Goal: Task Accomplishment & Management: Complete application form

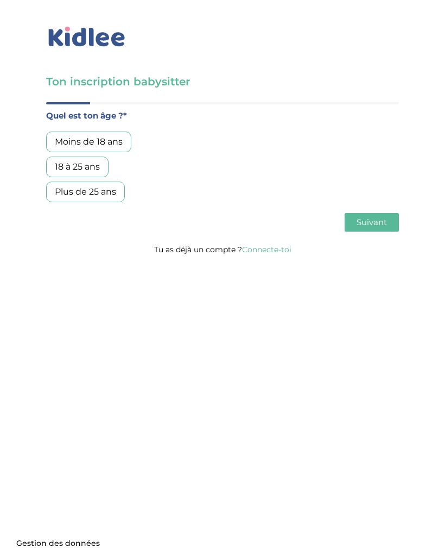
click at [117, 144] on div "Moins de 18 ans" at bounding box center [88, 141] width 85 height 21
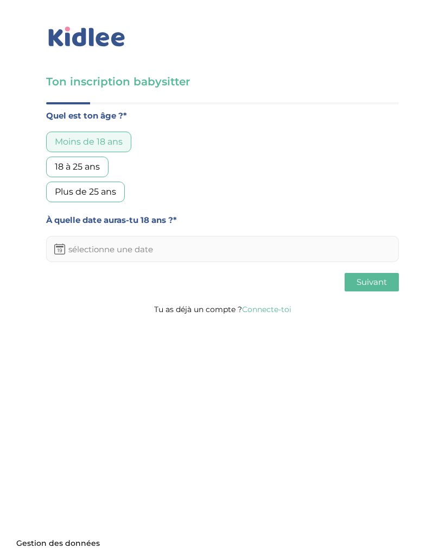
click at [327, 253] on input "text" at bounding box center [222, 249] width 353 height 26
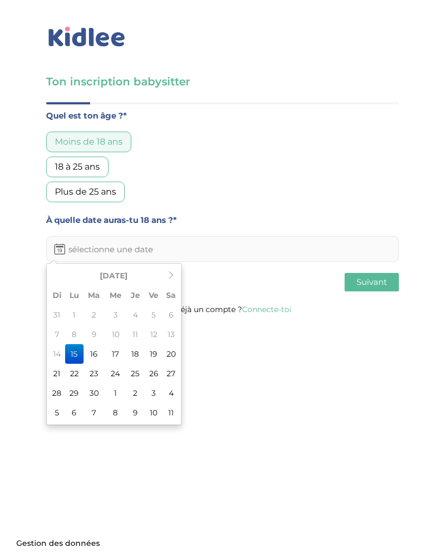
click at [165, 273] on th at bounding box center [171, 276] width 16 height 20
click at [139, 277] on th "[DATE]" at bounding box center [114, 276] width 98 height 20
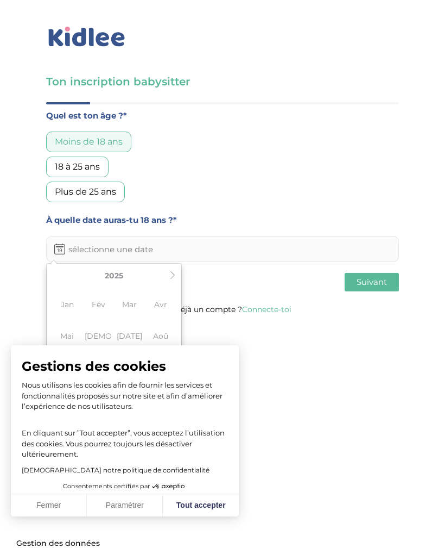
click at [76, 502] on button "Fermer" at bounding box center [49, 505] width 76 height 23
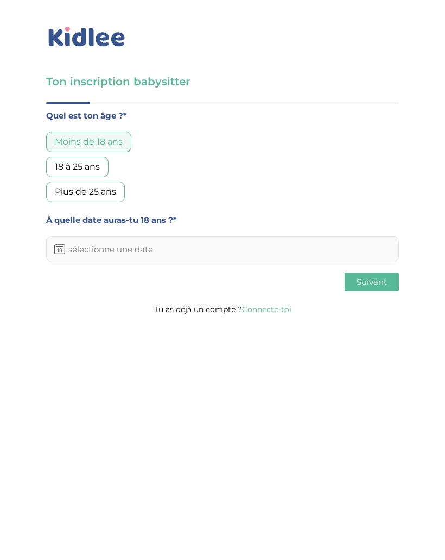
click at [54, 250] on input "text" at bounding box center [222, 249] width 353 height 26
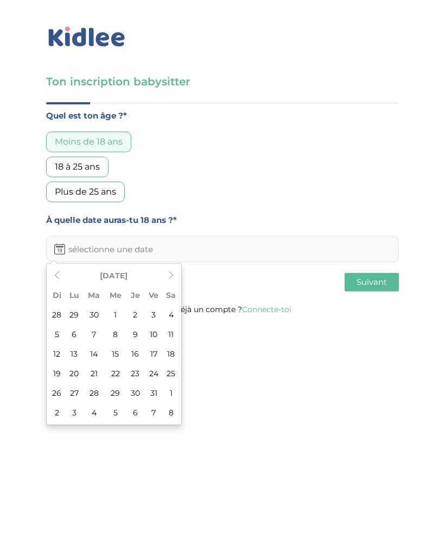
click at [123, 279] on th "[DATE]" at bounding box center [114, 276] width 98 height 20
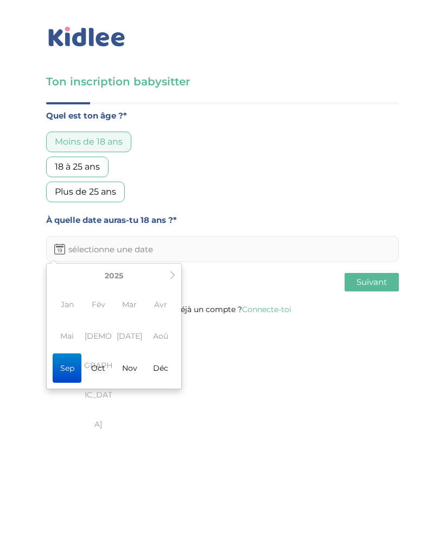
click at [122, 275] on th "2025" at bounding box center [114, 276] width 104 height 20
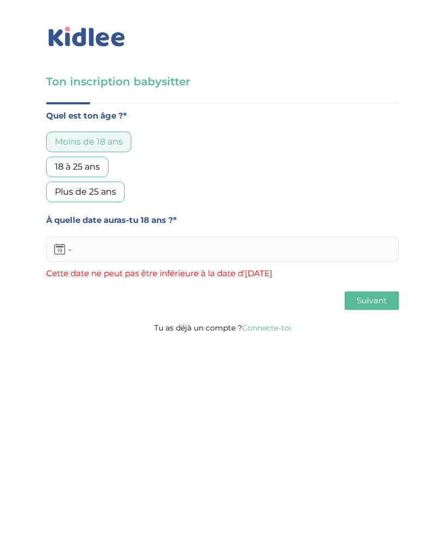
click at [314, 261] on input "-" at bounding box center [222, 249] width 353 height 26
click at [290, 274] on span "Cette date ne peut pas être inférieure à la date d'[DATE]" at bounding box center [222, 273] width 353 height 14
click at [290, 238] on input "-" at bounding box center [222, 249] width 353 height 26
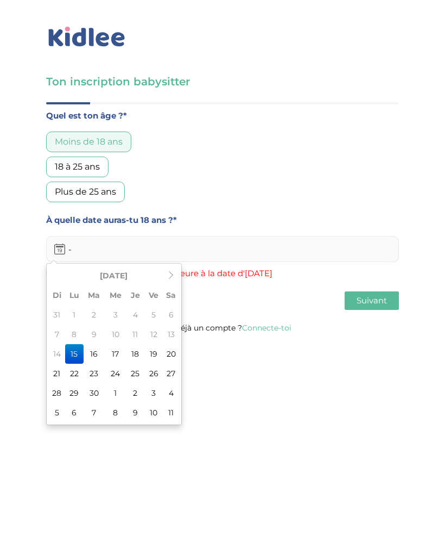
click at [240, 234] on div "À quelle date auras-tu 18 ans ?* - Cette date ne peut pas être inférieure à la …" at bounding box center [222, 246] width 353 height 67
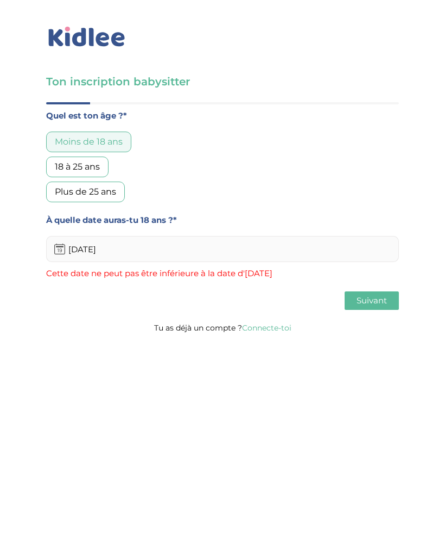
click at [228, 245] on input "[DATE]" at bounding box center [222, 249] width 353 height 26
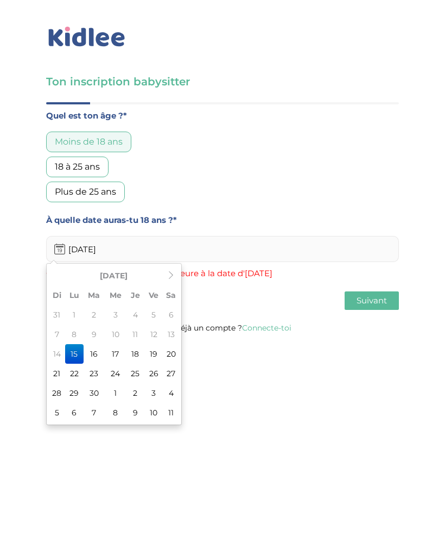
click at [230, 249] on input "[DATE]" at bounding box center [222, 249] width 353 height 26
click at [134, 274] on th "[DATE]" at bounding box center [114, 276] width 98 height 20
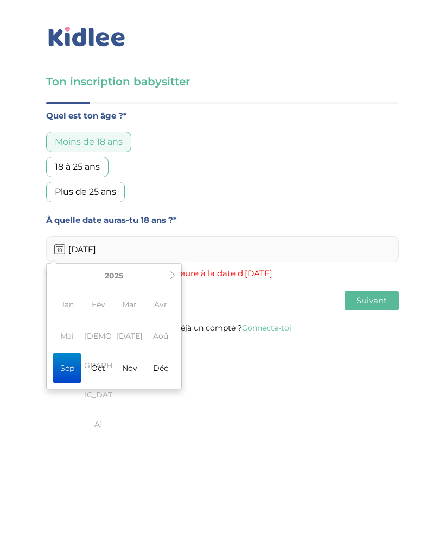
click at [176, 277] on icon at bounding box center [173, 275] width 8 height 8
click at [127, 275] on th "2026" at bounding box center [114, 276] width 104 height 20
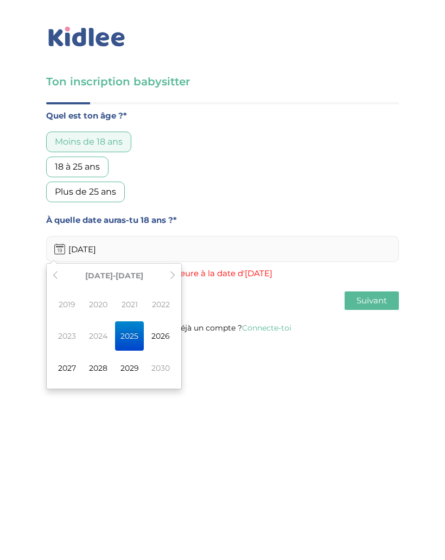
click at [51, 274] on th at bounding box center [55, 276] width 13 height 20
click at [77, 303] on span "2009" at bounding box center [67, 304] width 29 height 29
click at [64, 312] on span "2009" at bounding box center [67, 304] width 29 height 29
click at [173, 275] on icon at bounding box center [173, 275] width 8 height 8
click at [61, 275] on th at bounding box center [55, 276] width 13 height 20
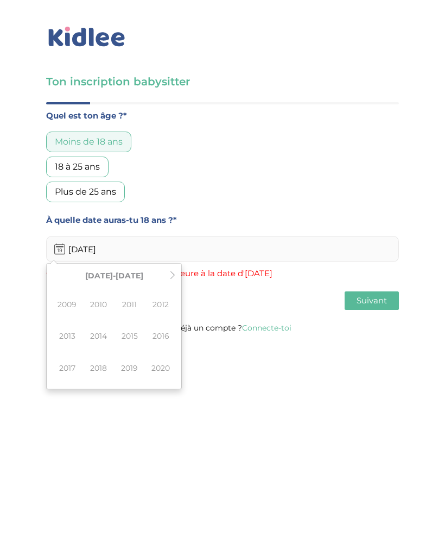
click at [125, 251] on input "[DATE]" at bounding box center [222, 249] width 353 height 26
click at [173, 276] on icon at bounding box center [173, 275] width 8 height 8
click at [70, 360] on span "2027" at bounding box center [67, 367] width 29 height 29
click at [163, 305] on span "Avr" at bounding box center [161, 304] width 29 height 29
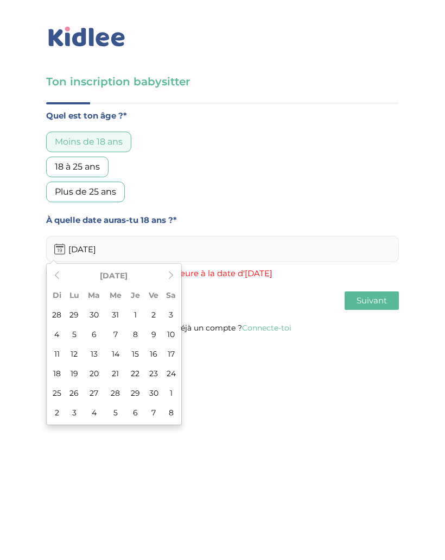
click at [172, 315] on td "3" at bounding box center [171, 315] width 16 height 20
type input "[DATE]"
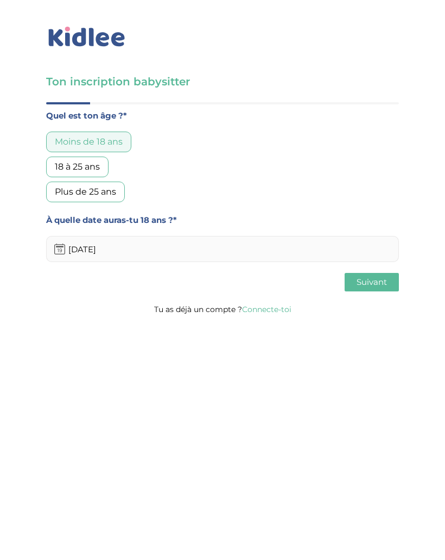
click at [384, 290] on button "Suivant" at bounding box center [372, 282] width 54 height 18
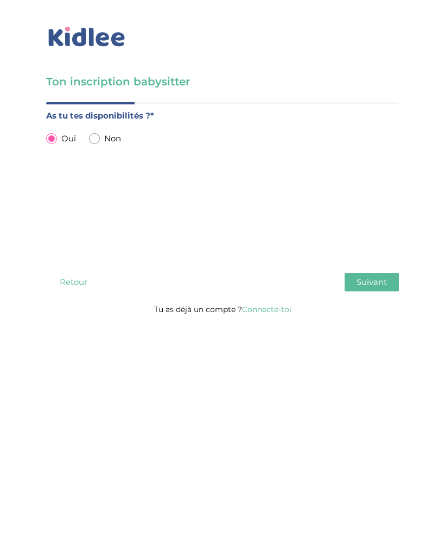
click at [383, 285] on span "Suivant" at bounding box center [372, 282] width 30 height 10
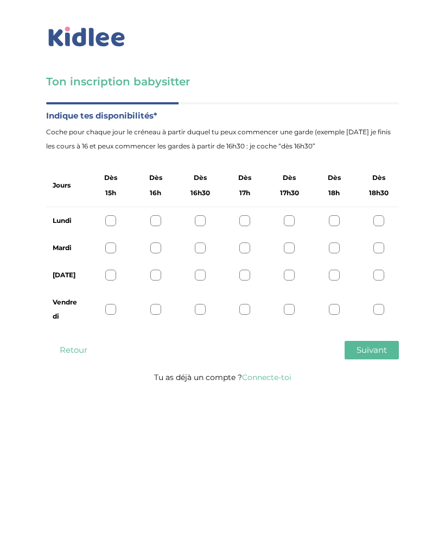
click at [110, 312] on div at bounding box center [110, 309] width 11 height 11
click at [158, 306] on div at bounding box center [155, 309] width 11 height 11
click at [113, 310] on div at bounding box center [110, 309] width 11 height 11
click at [372, 356] on button "Suivant" at bounding box center [372, 350] width 54 height 18
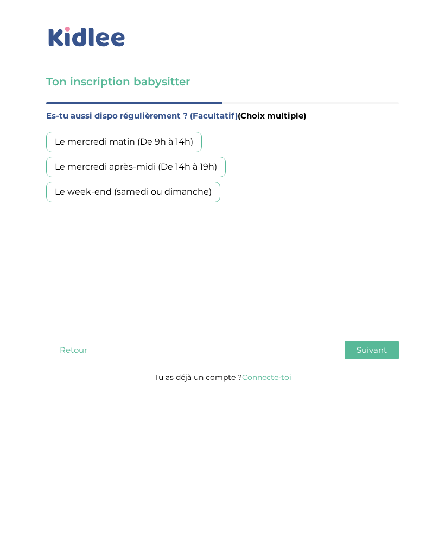
click at [211, 196] on div "Le week-end (samedi ou dimanche)" at bounding box center [133, 191] width 174 height 21
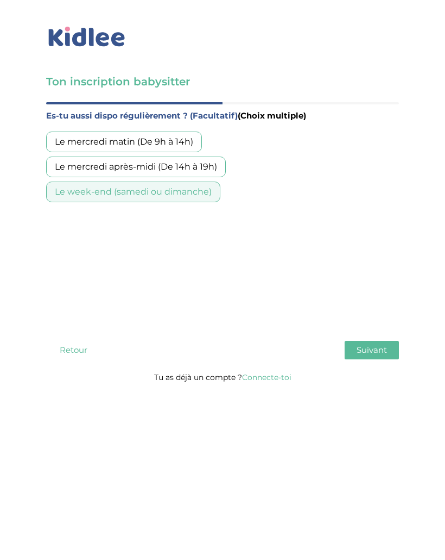
click at [358, 354] on span "Suivant" at bounding box center [372, 349] width 30 height 10
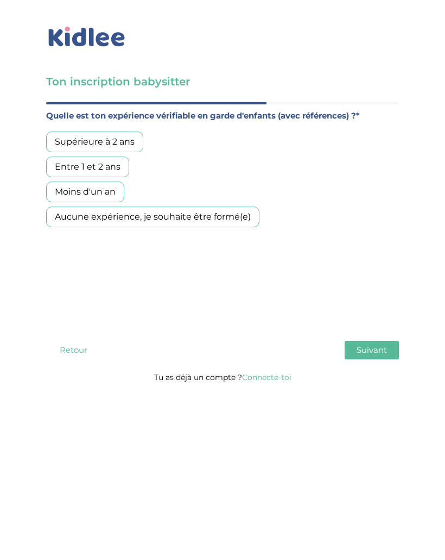
click at [130, 148] on div "Supérieure à 2 ans" at bounding box center [94, 141] width 97 height 21
click at [359, 350] on span "Suivant" at bounding box center [372, 349] width 30 height 10
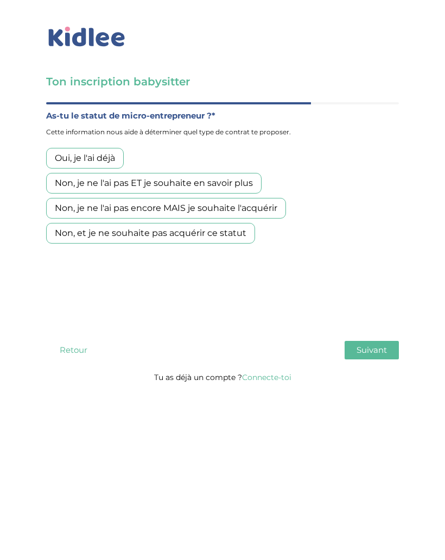
click at [254, 185] on div "Non, je ne l'ai pas ET je souhaite en savoir plus" at bounding box center [154, 183] width 216 height 21
click at [236, 232] on div "Non, et je ne souhaite pas acquérir ce statut" at bounding box center [150, 233] width 209 height 21
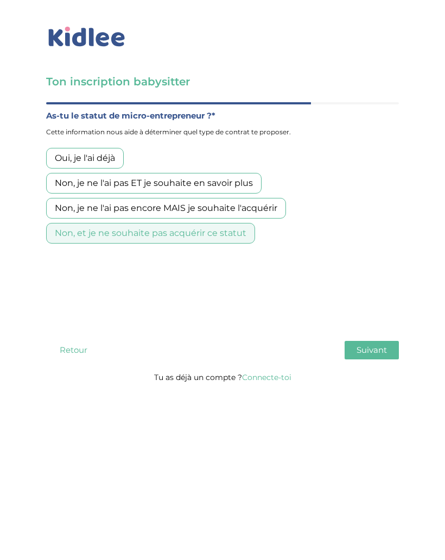
click at [353, 347] on button "Suivant" at bounding box center [372, 350] width 54 height 18
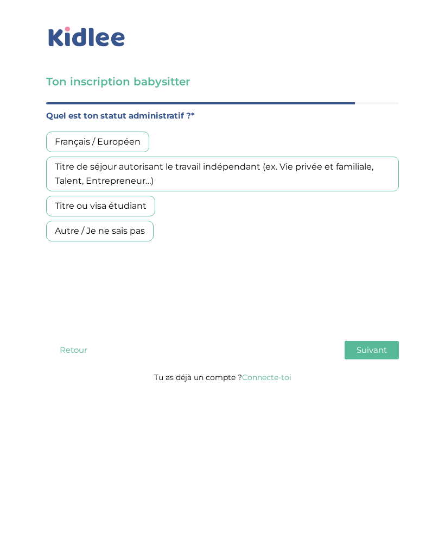
click at [126, 147] on div "Français / Européen" at bounding box center [97, 141] width 103 height 21
click at [367, 358] on button "Suivant" at bounding box center [372, 350] width 54 height 18
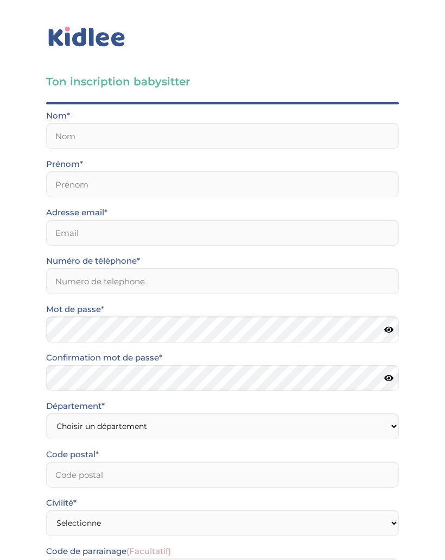
click at [16, 2] on div "Ton inscription babysitter Merci de vérifier que tous les champs sont remplis a…" at bounding box center [223, 350] width 462 height 701
